Goal: Task Accomplishment & Management: Use online tool/utility

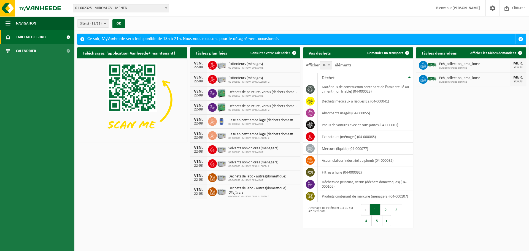
click at [123, 6] on span "01-002325 - MIROM OV - MENEN" at bounding box center [121, 8] width 96 height 8
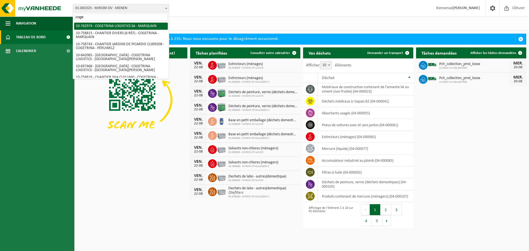
type input "coge"
select select "17600"
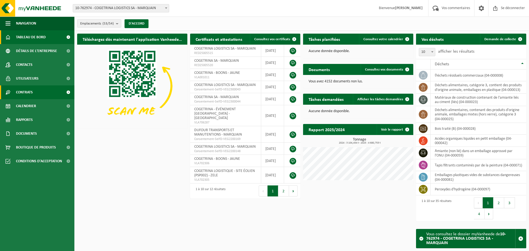
drag, startPoint x: 29, startPoint y: 103, endPoint x: 59, endPoint y: 98, distance: 30.1
click at [29, 103] on span "Calendrier" at bounding box center [26, 106] width 20 height 14
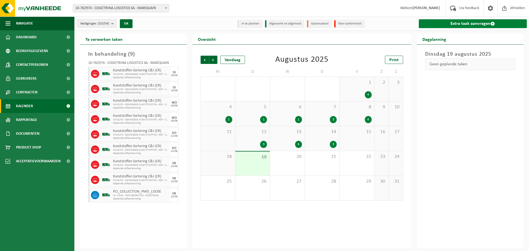
click at [477, 22] on link "Extra taak aanvragen" at bounding box center [473, 23] width 108 height 9
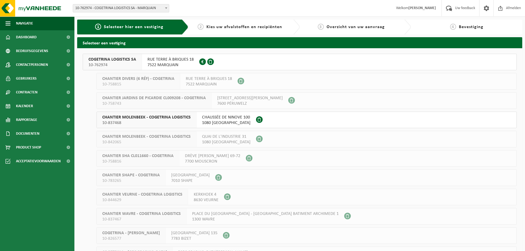
click at [187, 61] on span "RUE TERRE À BRIQUES 18" at bounding box center [170, 60] width 46 height 6
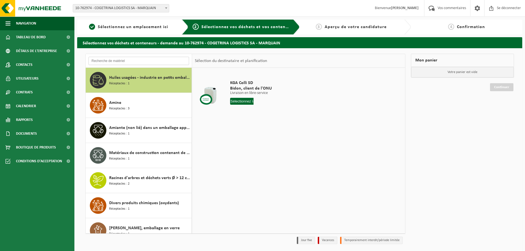
click at [120, 61] on input "text" at bounding box center [138, 61] width 101 height 8
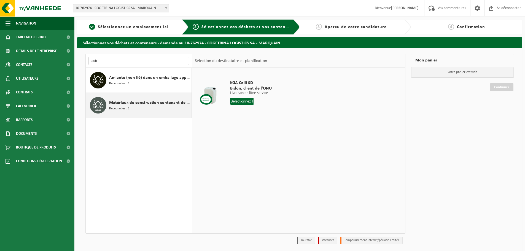
type input "asb"
click at [131, 99] on div "Matériaux de construction contenant de l'amiante liés au ciment (liés) Réceptac…" at bounding box center [149, 105] width 81 height 17
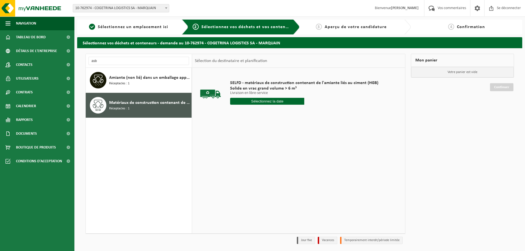
click at [268, 104] on input "text" at bounding box center [267, 101] width 74 height 7
click at [254, 166] on font "20" at bounding box center [256, 164] width 4 height 4
type input "Van 2025-08-20"
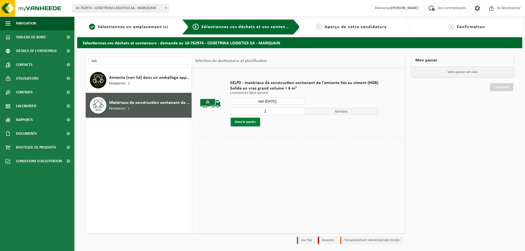
click at [249, 123] on font "Dans le panier" at bounding box center [245, 122] width 21 height 4
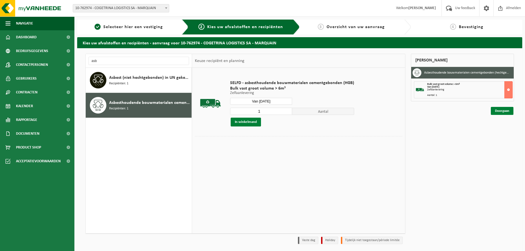
click at [494, 111] on link "Doorgaan" at bounding box center [502, 111] width 23 height 8
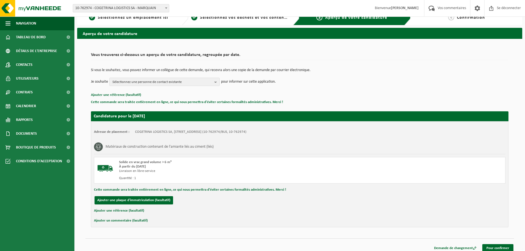
scroll to position [14, 0]
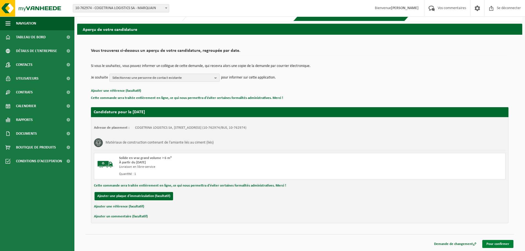
click at [497, 244] on font "Pour confirmer" at bounding box center [498, 244] width 23 height 4
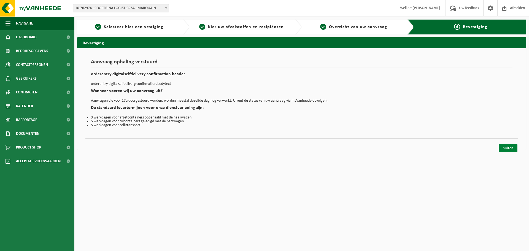
click at [512, 144] on link "Sluiten" at bounding box center [508, 148] width 19 height 8
